Goal: Information Seeking & Learning: Learn about a topic

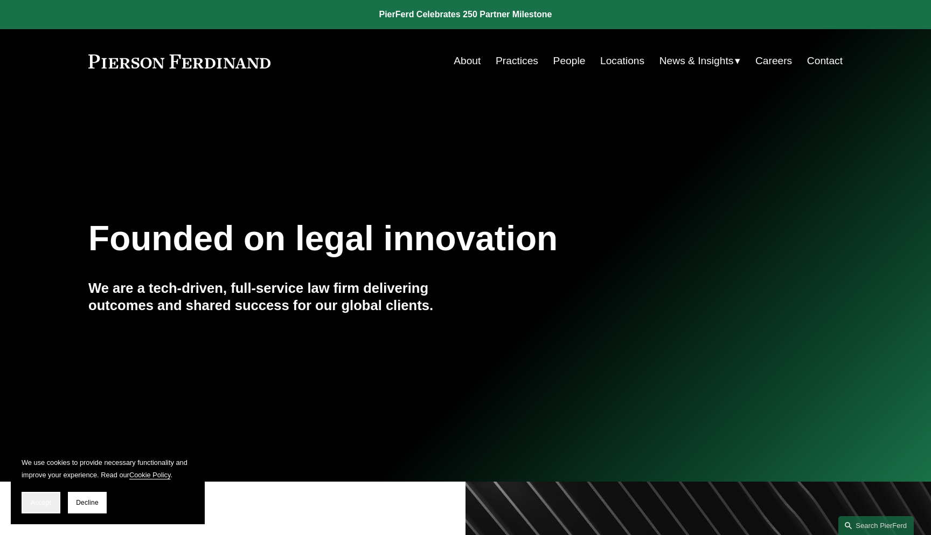
click at [40, 504] on span "Accept" at bounding box center [41, 502] width 20 height 8
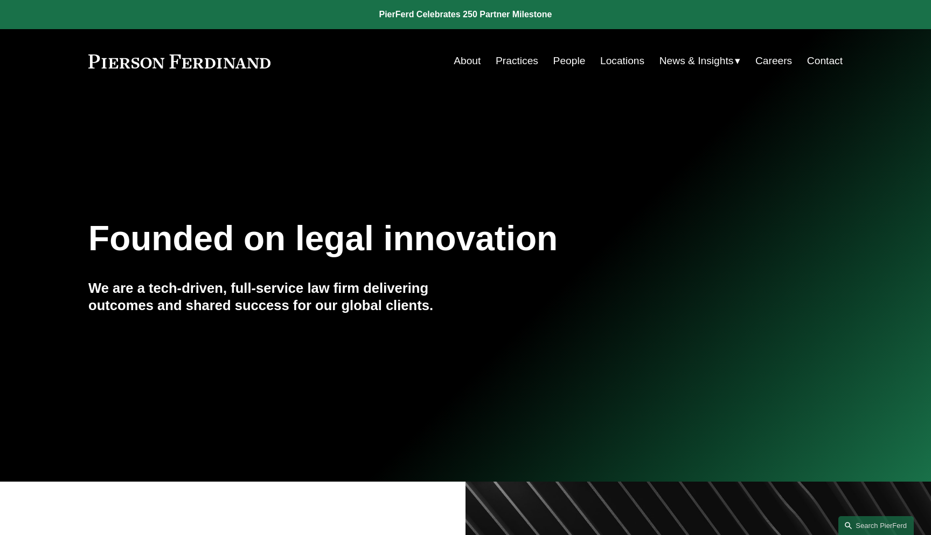
click at [0, 0] on span "News" at bounding box center [0, 0] width 0 height 0
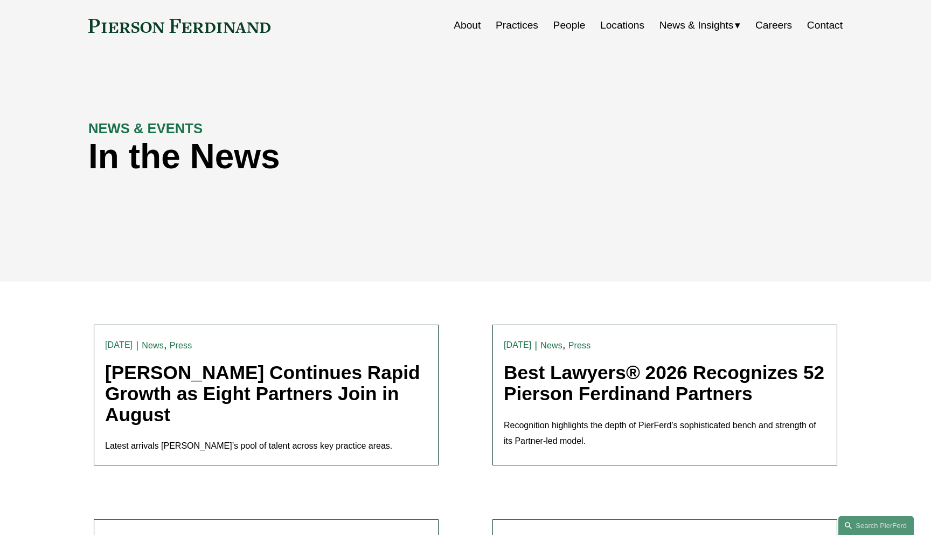
scroll to position [40, 0]
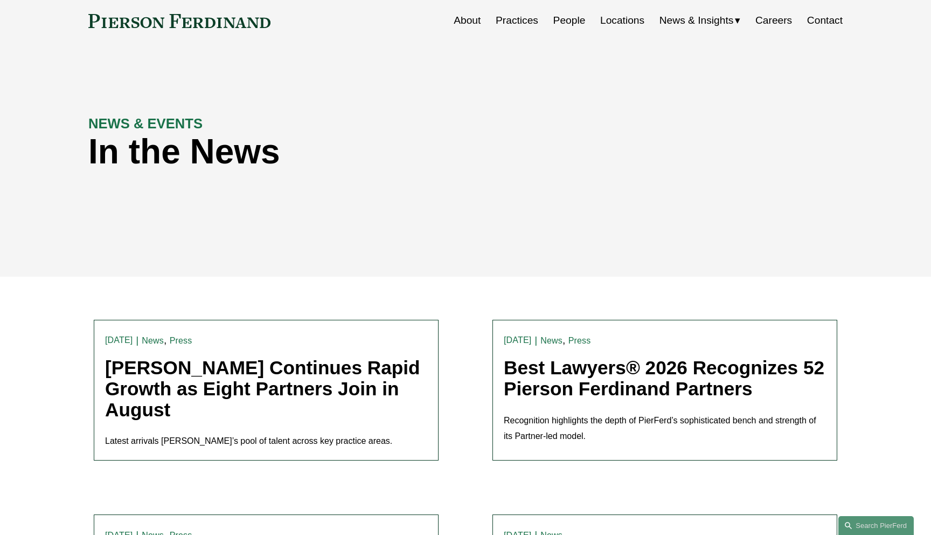
click at [342, 373] on link "[PERSON_NAME] Continues Rapid Growth as Eight Partners Join in August" at bounding box center [262, 388] width 315 height 63
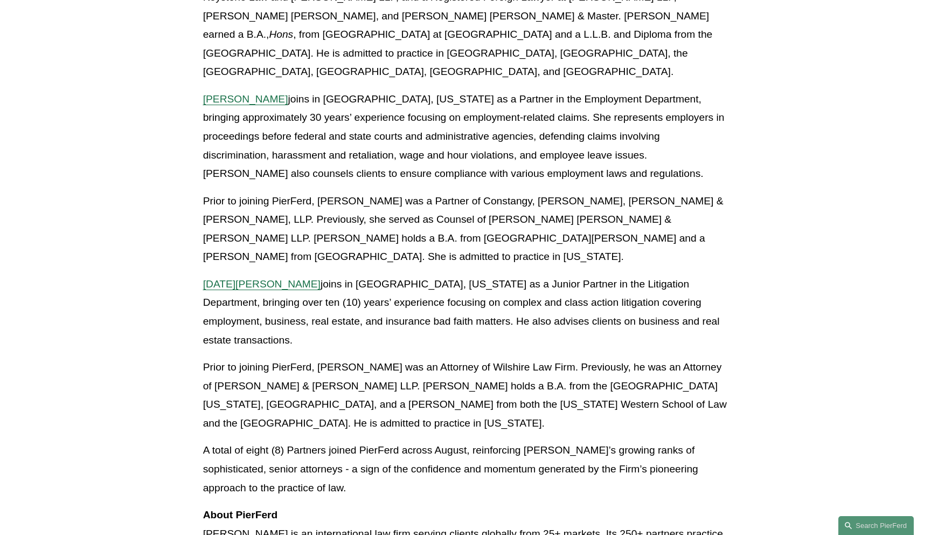
scroll to position [1587, 0]
